Goal: Task Accomplishment & Management: Use online tool/utility

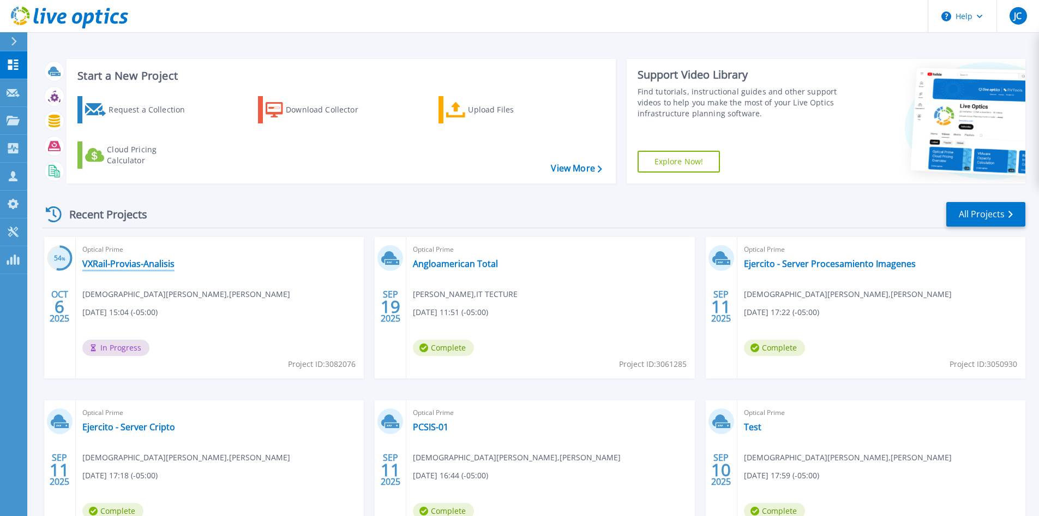
click at [92, 258] on link "VXRail-Provias-Analisis" at bounding box center [128, 263] width 92 height 11
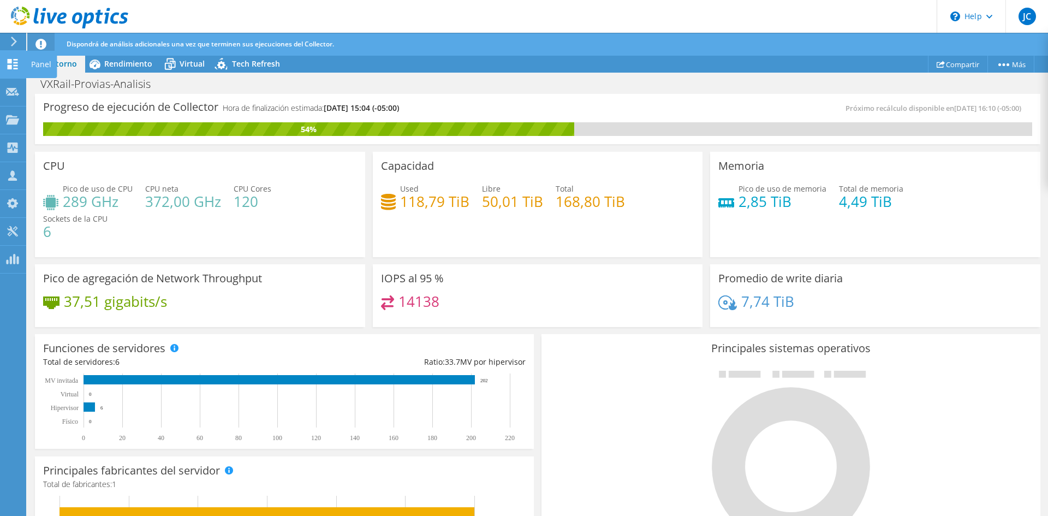
click at [7, 69] on div at bounding box center [12, 65] width 13 height 12
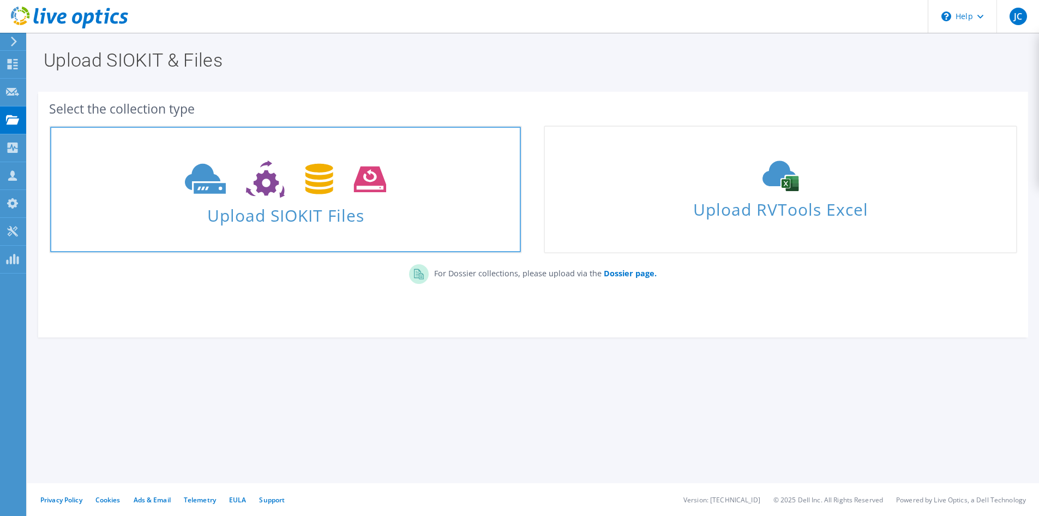
click at [280, 223] on span "Upload SIOKIT Files" at bounding box center [285, 211] width 471 height 23
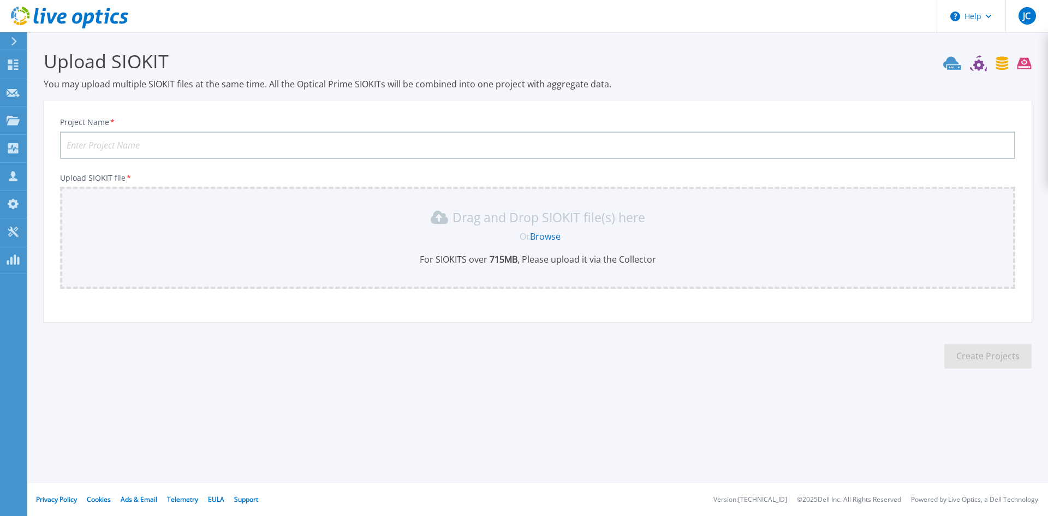
click at [94, 149] on input "Project Name *" at bounding box center [537, 145] width 955 height 27
type input "Angloamerican Cluster 1 Week"
click at [547, 238] on link "Browse" at bounding box center [545, 236] width 31 height 12
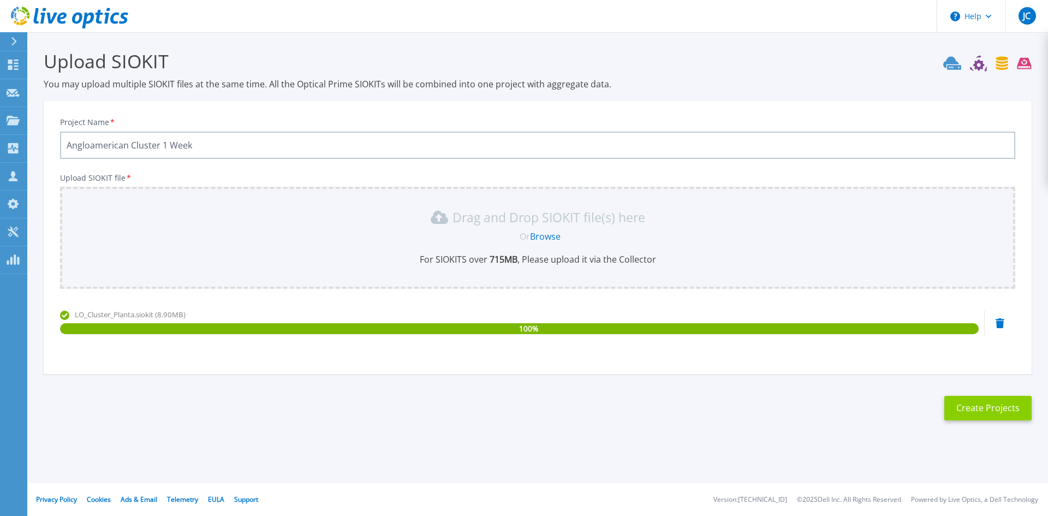
click at [972, 416] on button "Create Projects" at bounding box center [987, 408] width 87 height 25
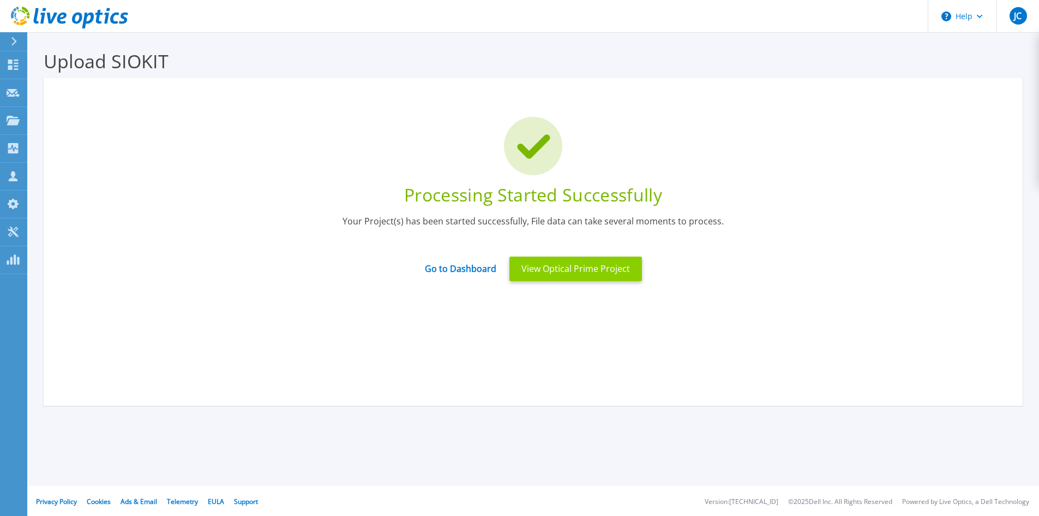
click at [592, 271] on button "View Optical Prime Project" at bounding box center [576, 268] width 133 height 25
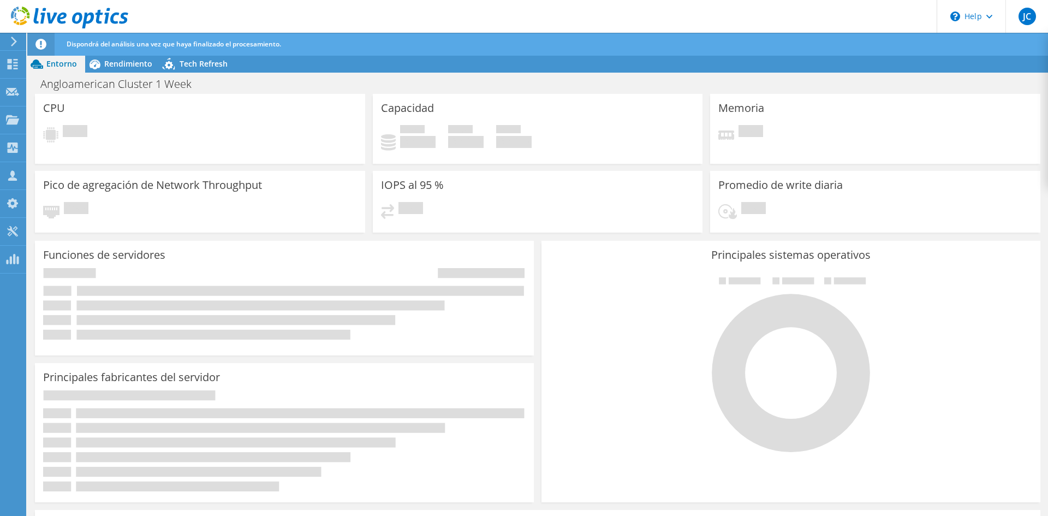
click at [582, 515] on div "Este gráfico aparecerá cuando las ejecuciones de Collector se hayan completado" at bounding box center [537, 524] width 1005 height 28
click at [590, 513] on div "Este gráfico aparecerá cuando las ejecuciones de Collector se hayan completado" at bounding box center [537, 524] width 1005 height 28
click at [9, 62] on use at bounding box center [13, 64] width 10 height 10
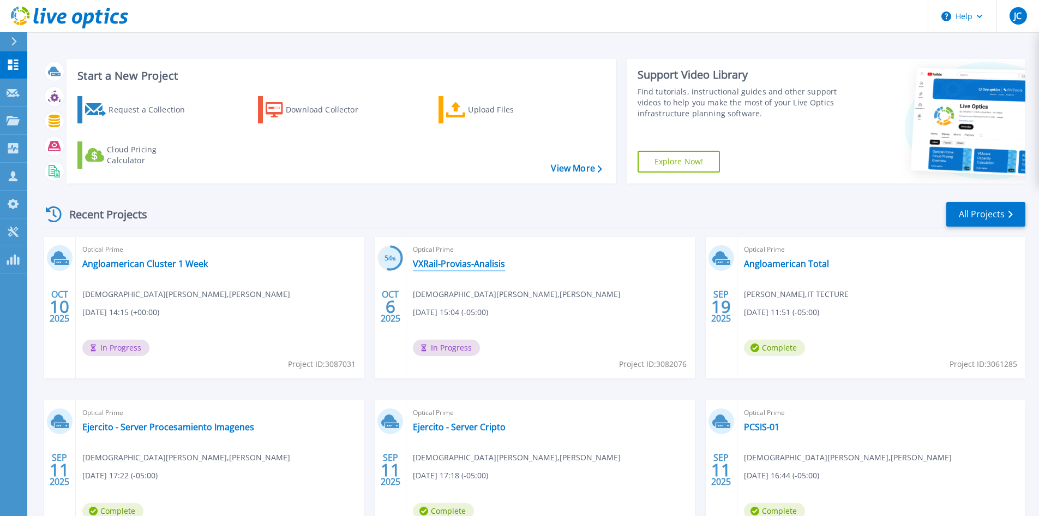
click at [422, 263] on link "VXRail-Provias-Analisis" at bounding box center [459, 263] width 92 height 11
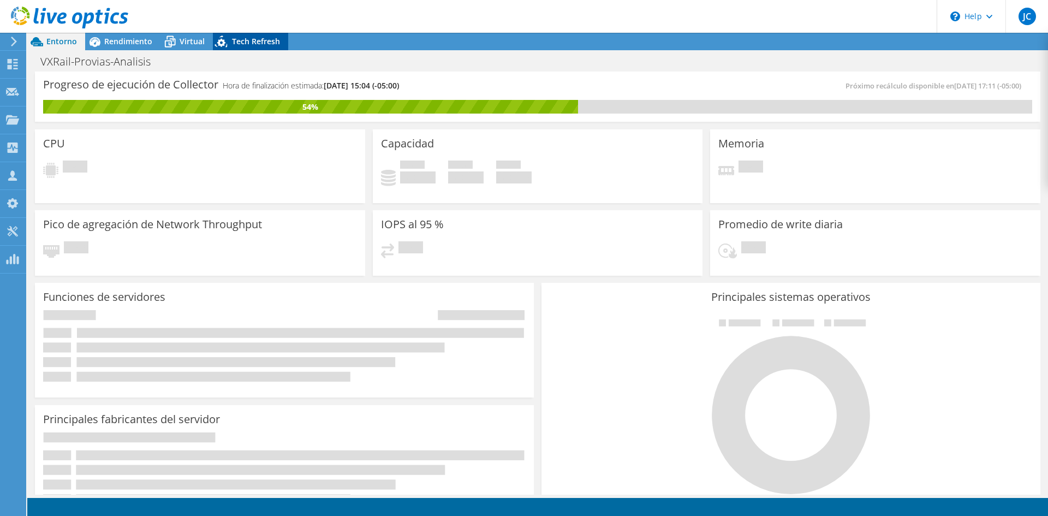
click at [218, 49] on icon at bounding box center [222, 43] width 19 height 22
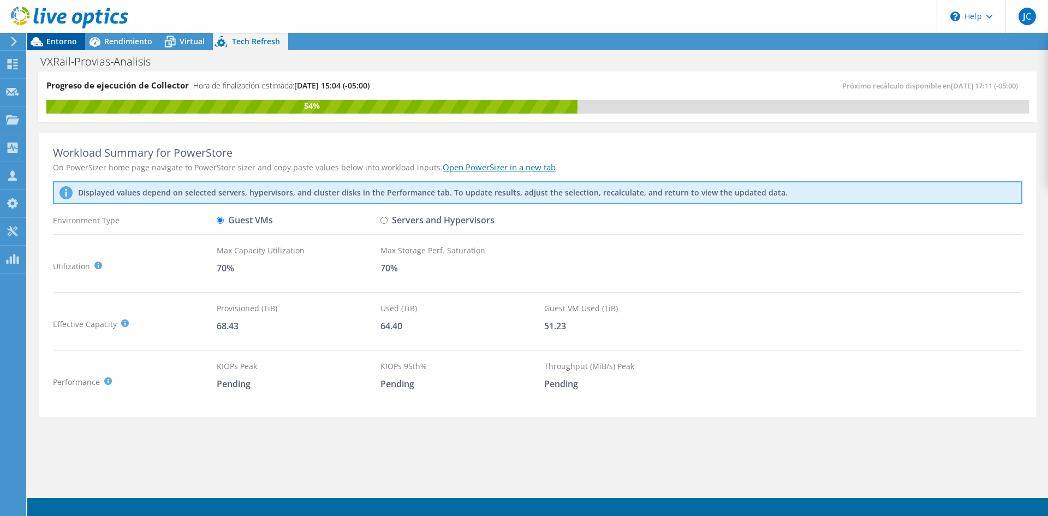
click at [67, 39] on span "Entorno" at bounding box center [61, 41] width 31 height 10
